Goal: Browse casually: Explore the website without a specific task or goal

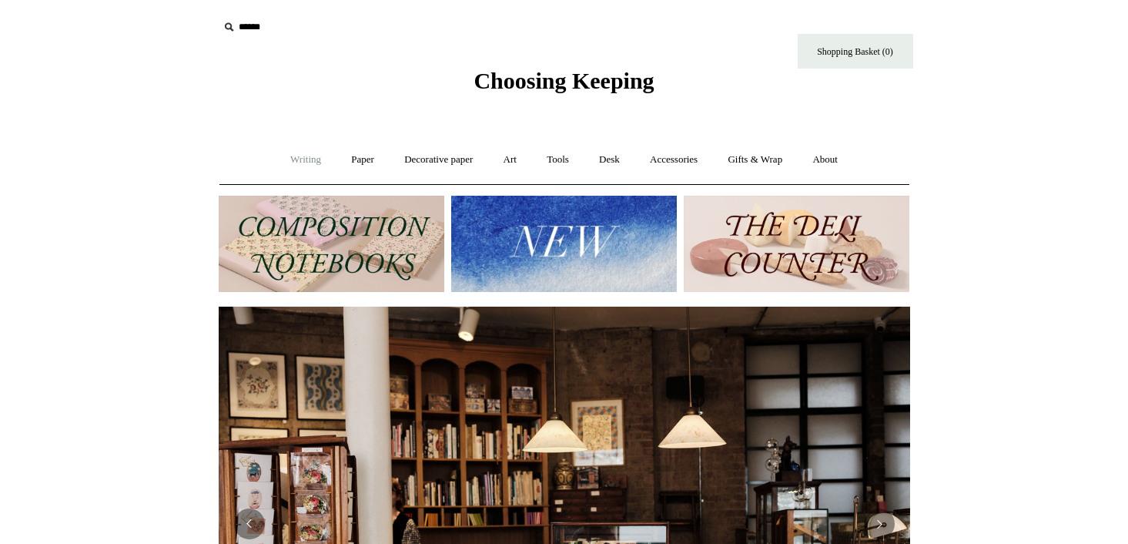
click at [306, 161] on link "Writing +" at bounding box center [306, 159] width 59 height 41
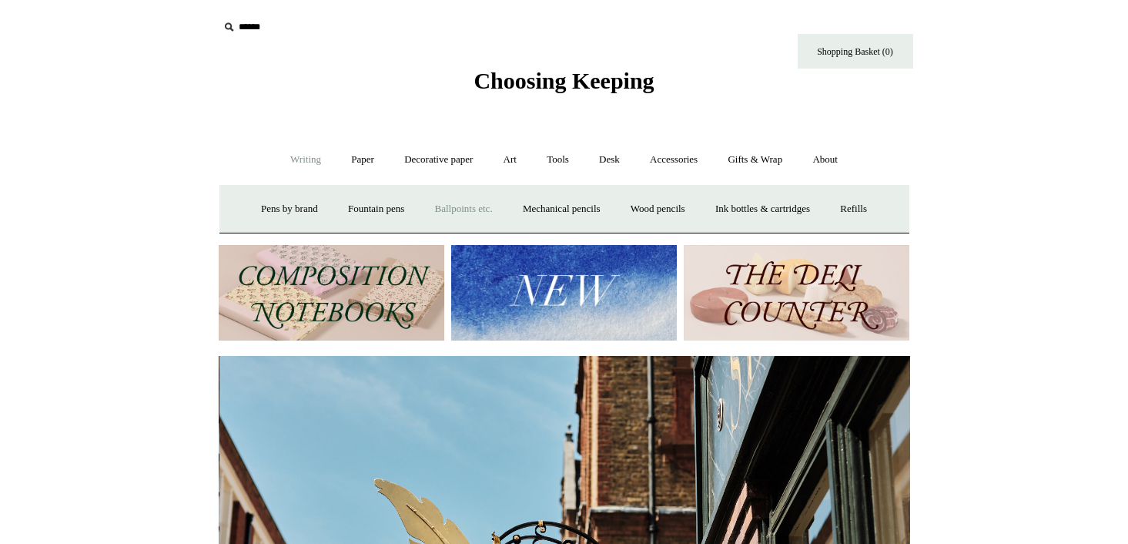
scroll to position [0, 692]
click at [360, 163] on link "Paper +" at bounding box center [362, 159] width 51 height 41
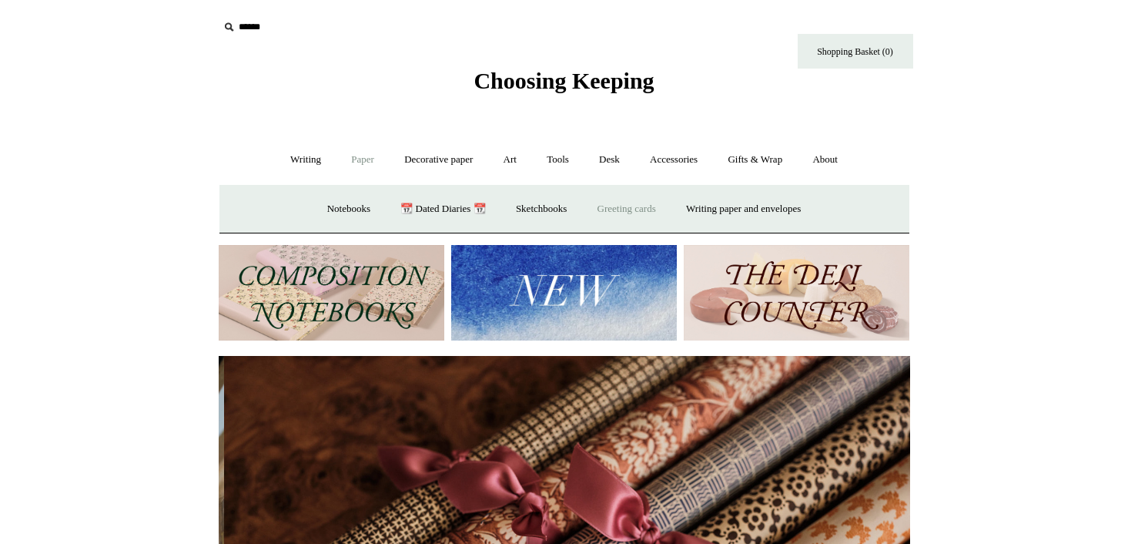
scroll to position [0, 1383]
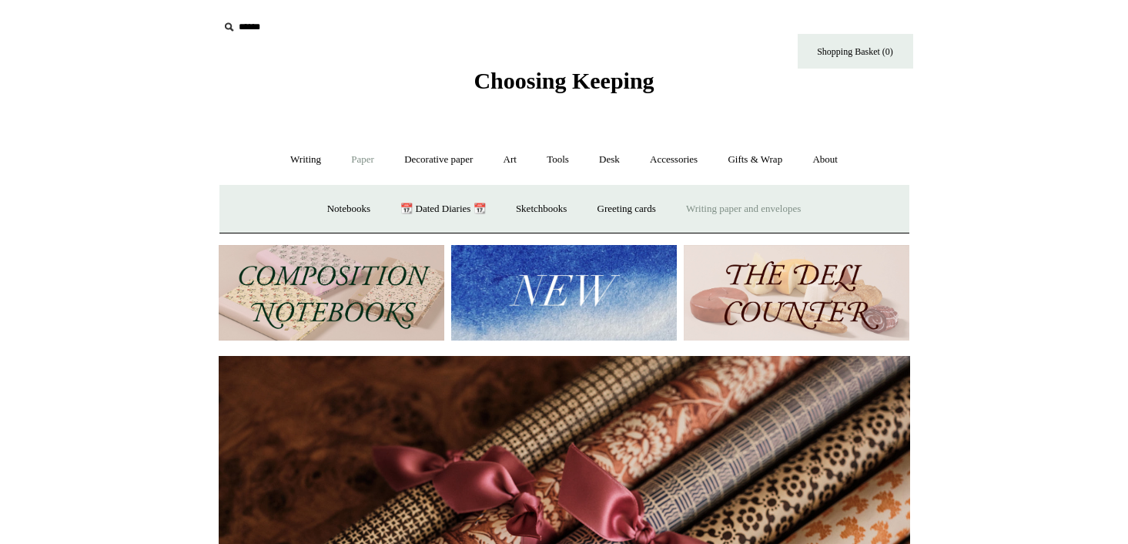
click at [734, 209] on link "Writing paper and envelopes +" at bounding box center [743, 209] width 142 height 41
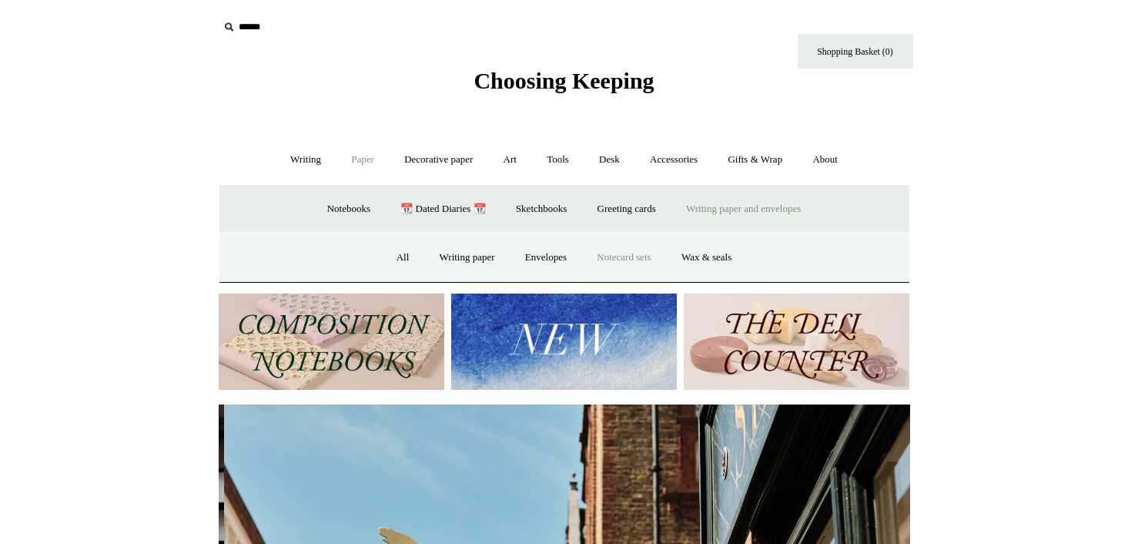
scroll to position [0, 692]
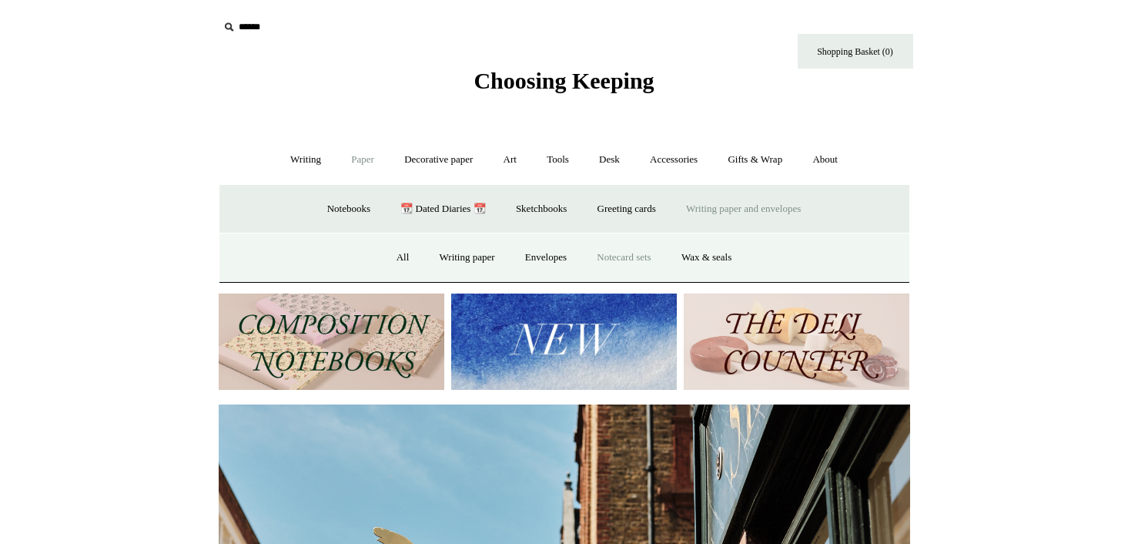
click at [625, 259] on link "Notecard sets" at bounding box center [624, 257] width 82 height 41
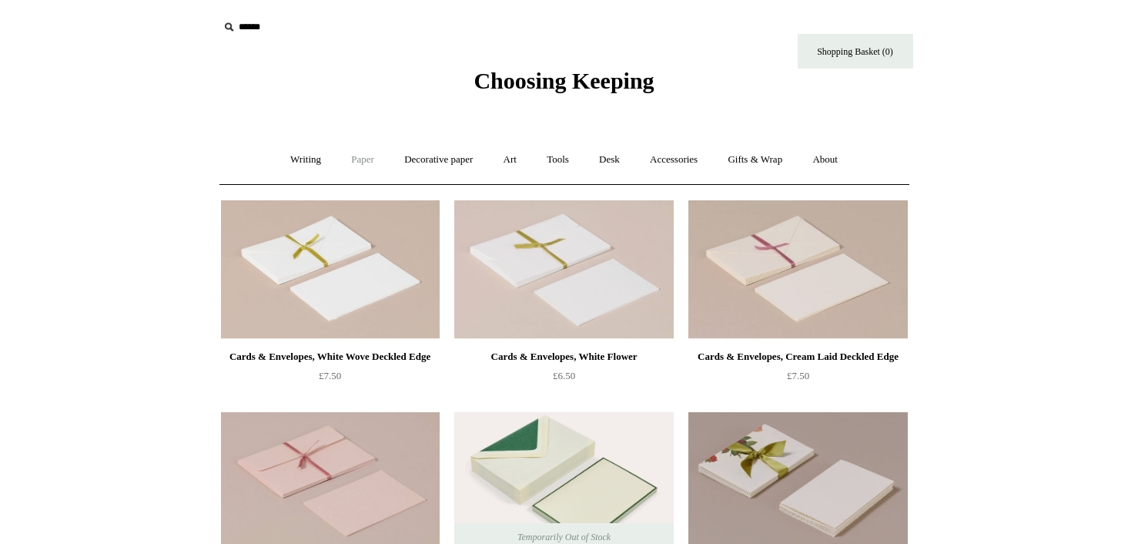
click at [357, 166] on link "Paper +" at bounding box center [362, 159] width 51 height 41
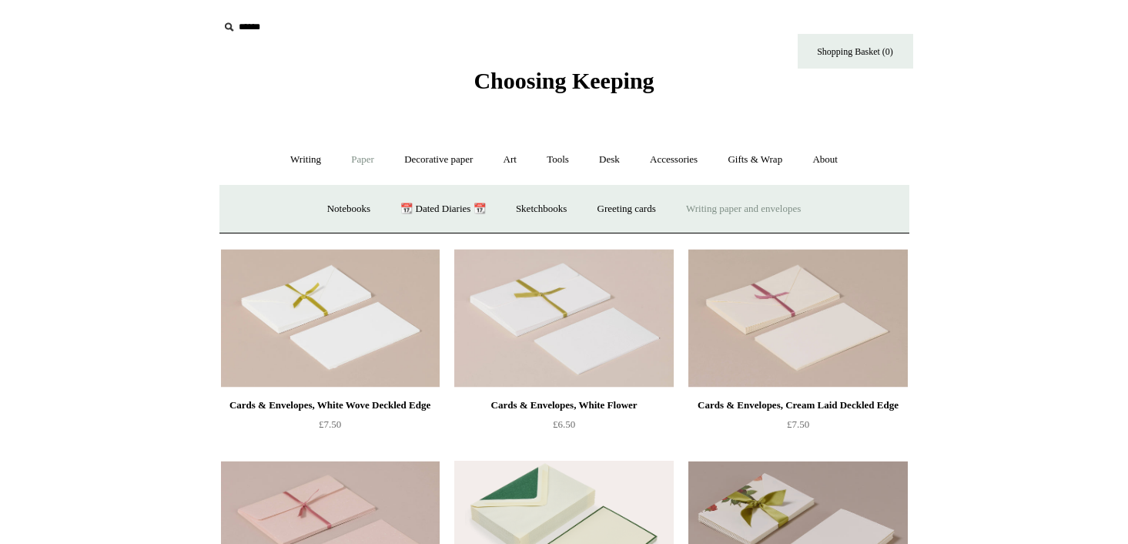
click at [710, 221] on link "Writing paper and envelopes +" at bounding box center [743, 209] width 142 height 41
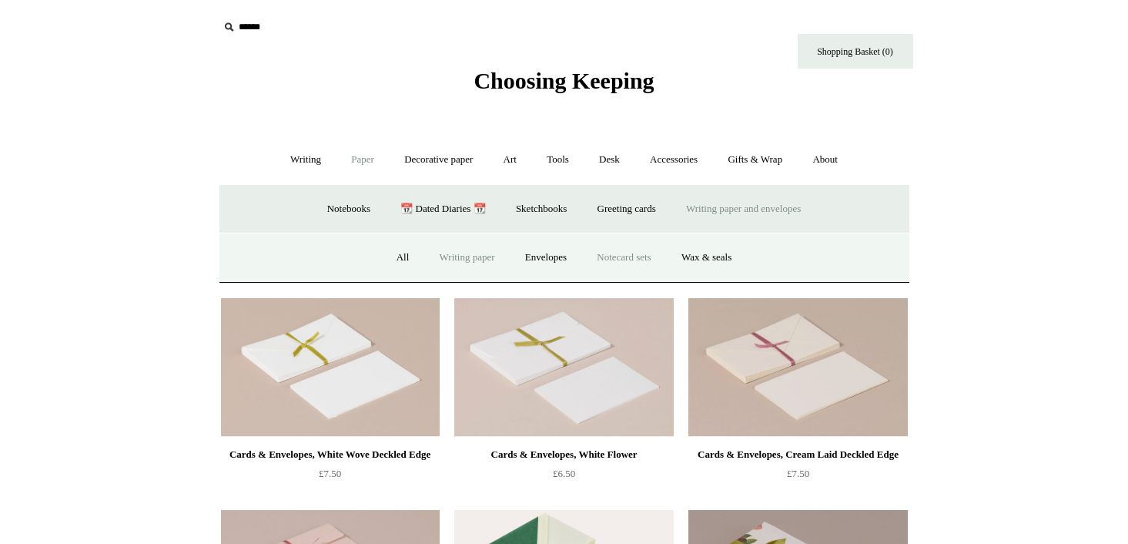
click at [466, 258] on link "Writing paper" at bounding box center [467, 257] width 83 height 41
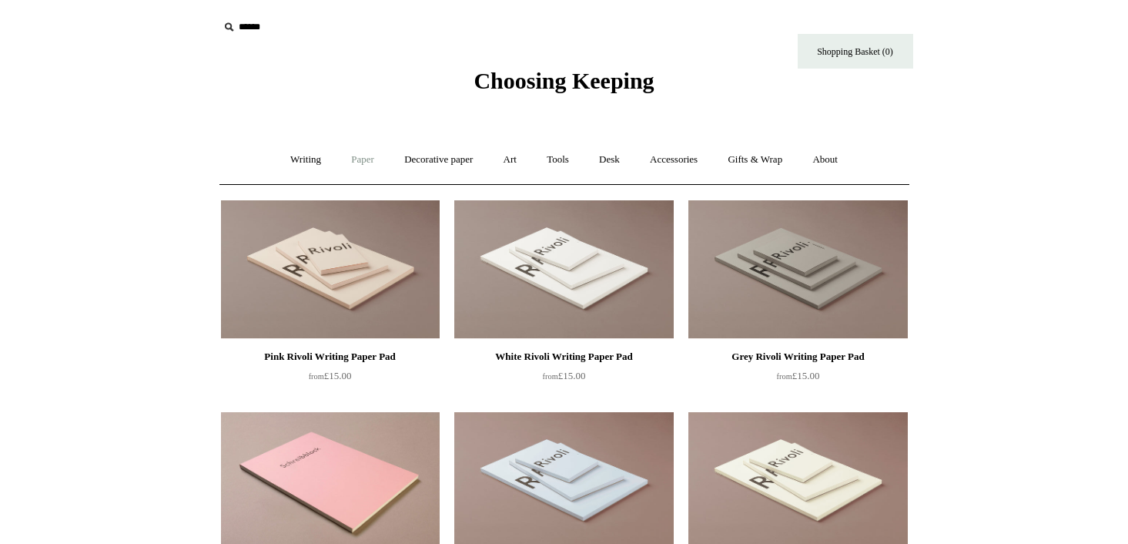
click at [356, 169] on link "Paper +" at bounding box center [362, 159] width 51 height 41
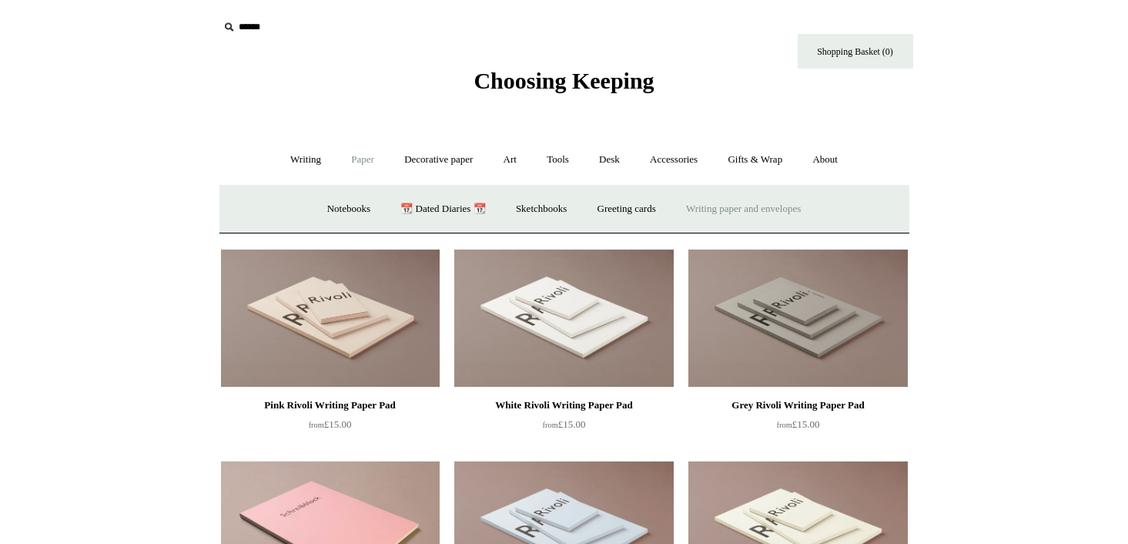
click at [729, 210] on link "Writing paper and envelopes +" at bounding box center [743, 209] width 142 height 41
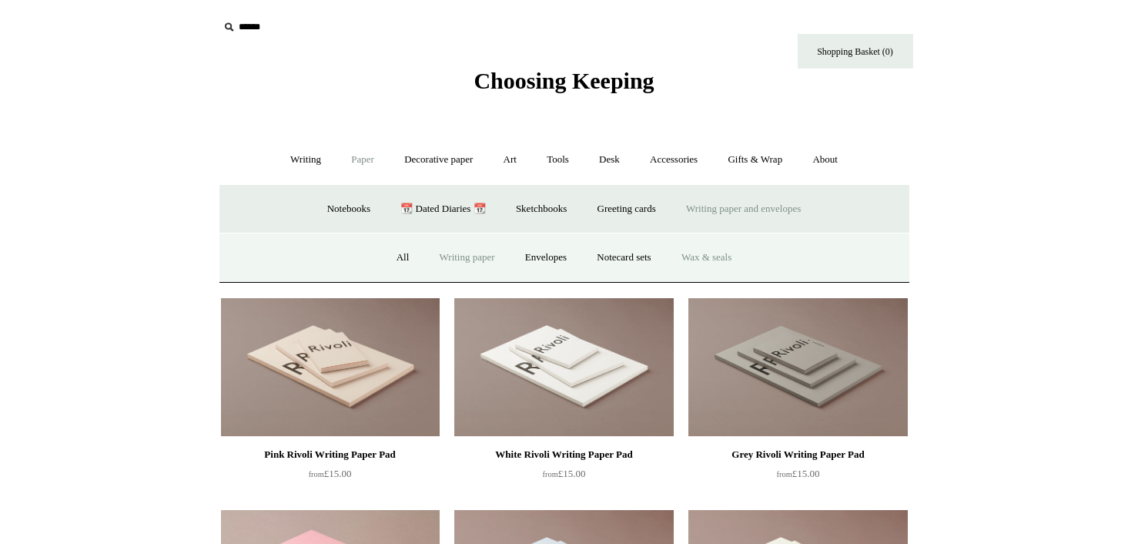
click at [728, 256] on link "Wax & seals" at bounding box center [707, 257] width 78 height 41
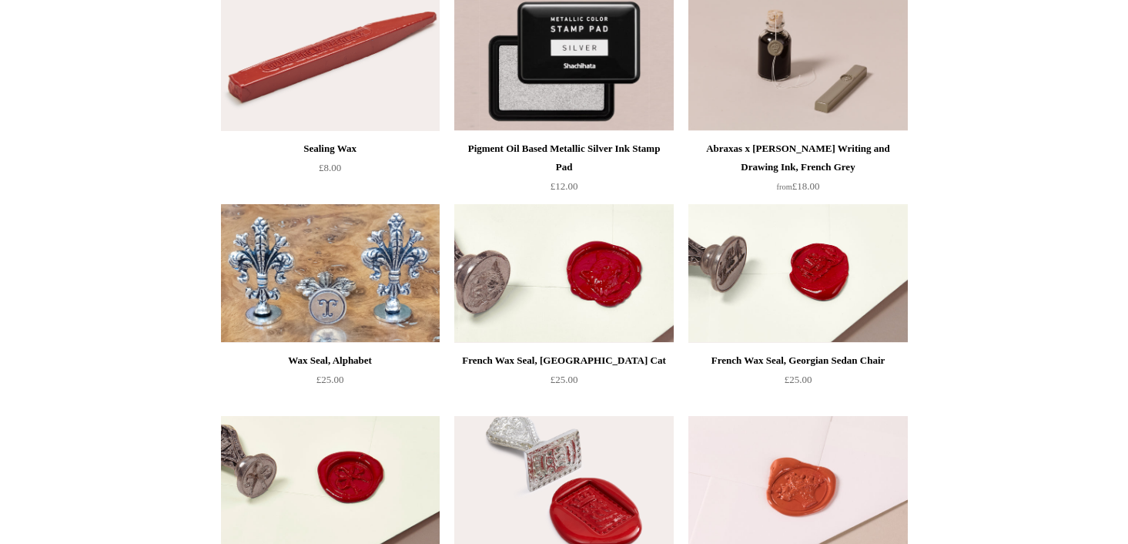
scroll to position [207, 0]
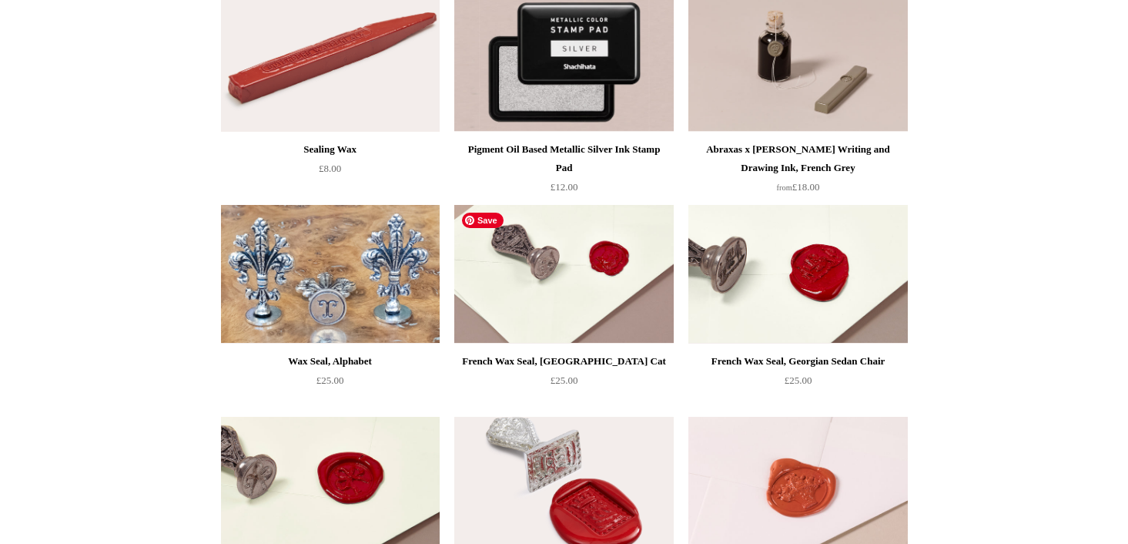
click at [613, 293] on img at bounding box center [563, 274] width 219 height 139
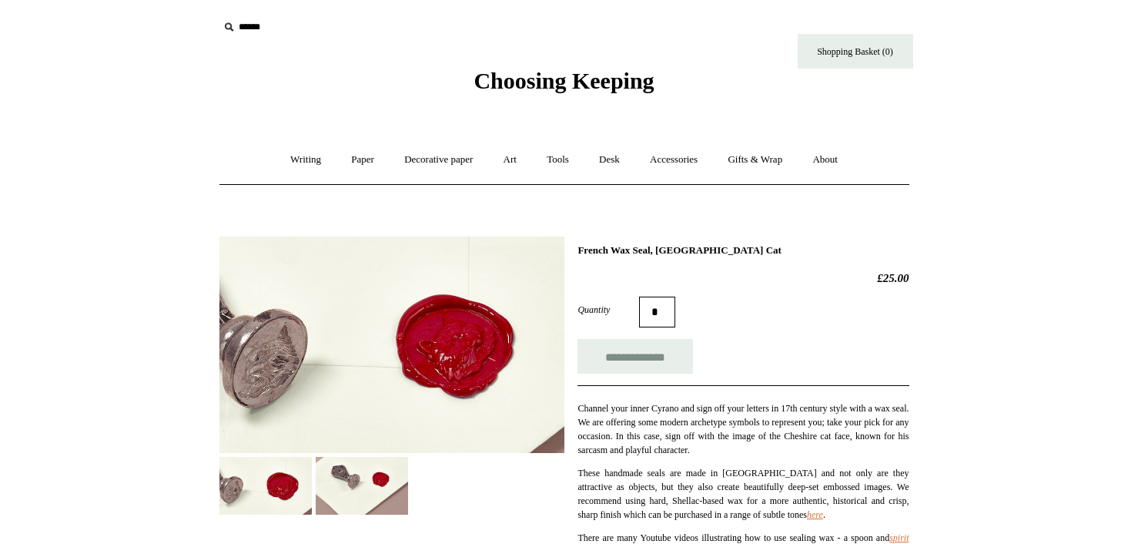
click at [362, 501] on img at bounding box center [362, 486] width 92 height 58
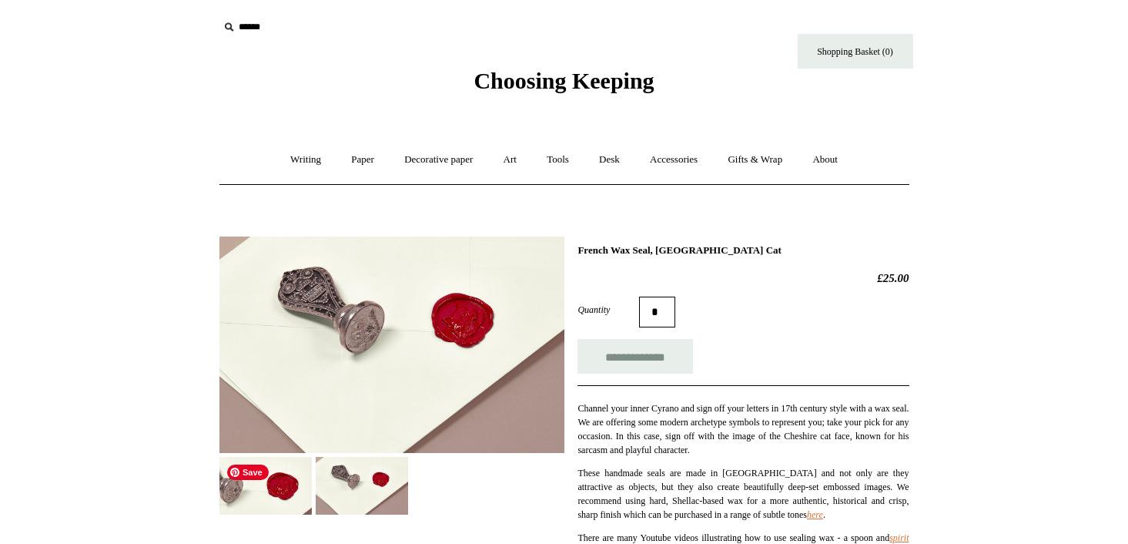
click at [283, 486] on img at bounding box center [266, 486] width 92 height 58
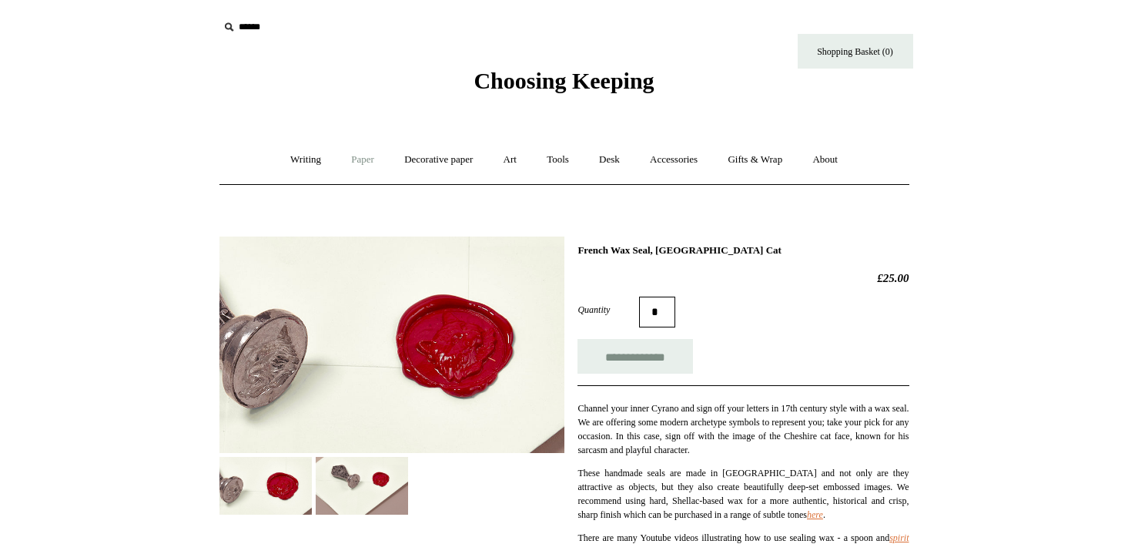
click at [364, 166] on link "Paper +" at bounding box center [362, 159] width 51 height 41
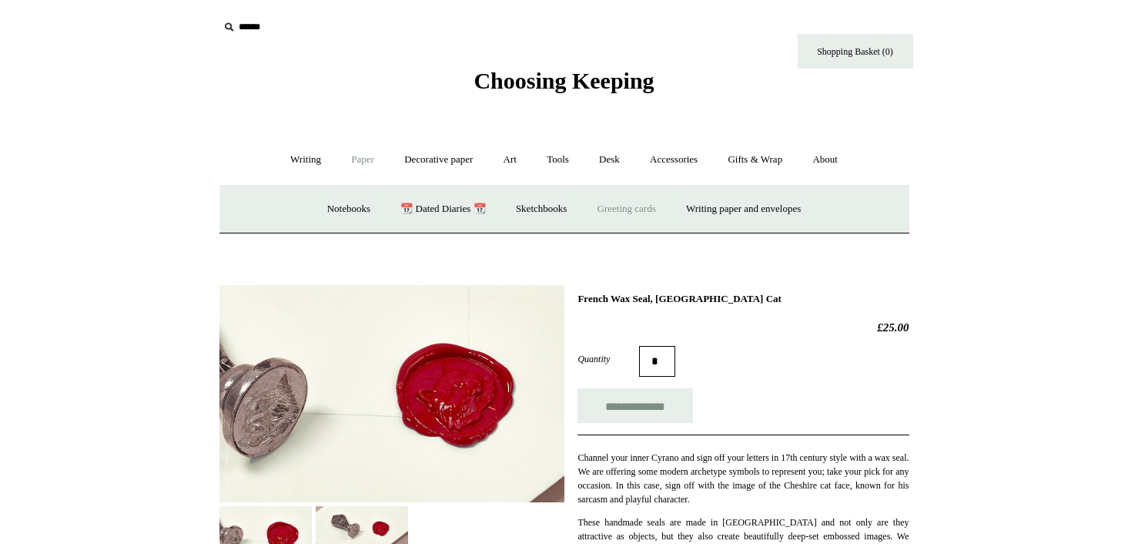
click at [613, 220] on link "Greeting cards +" at bounding box center [627, 209] width 86 height 41
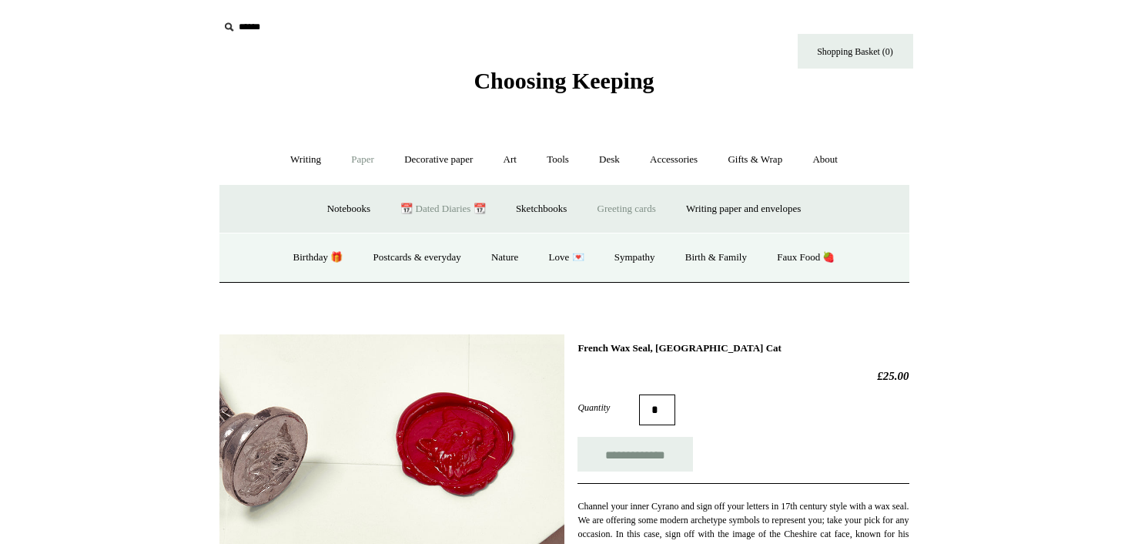
click at [457, 208] on link "📆 Dated Diaries 📆" at bounding box center [443, 209] width 112 height 41
